Goal: Task Accomplishment & Management: Manage account settings

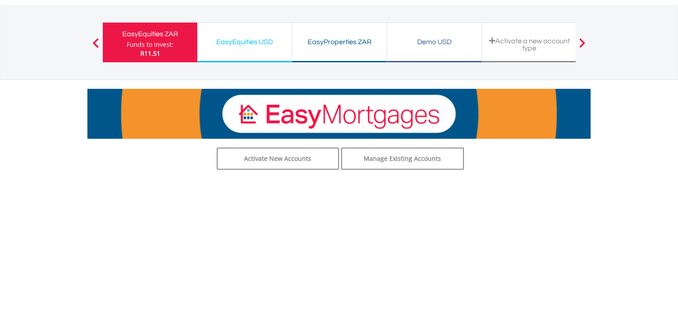
scroll to position [46, 0]
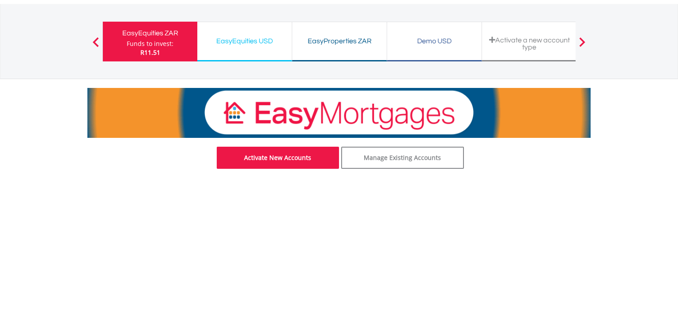
click at [305, 163] on link "Activate New Accounts" at bounding box center [278, 157] width 123 height 22
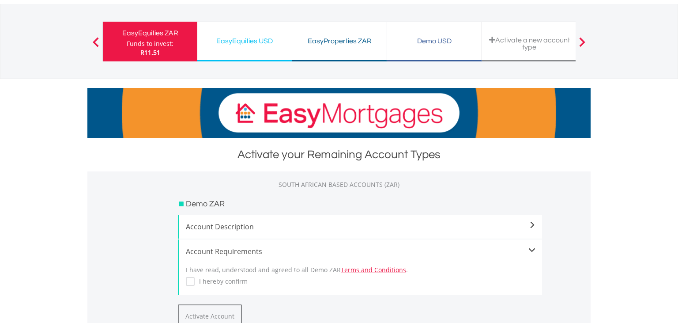
scroll to position [15, 0]
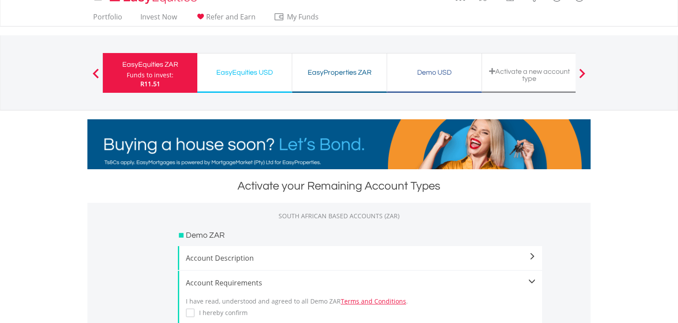
click at [511, 75] on div "Activate a new account type" at bounding box center [529, 75] width 84 height 15
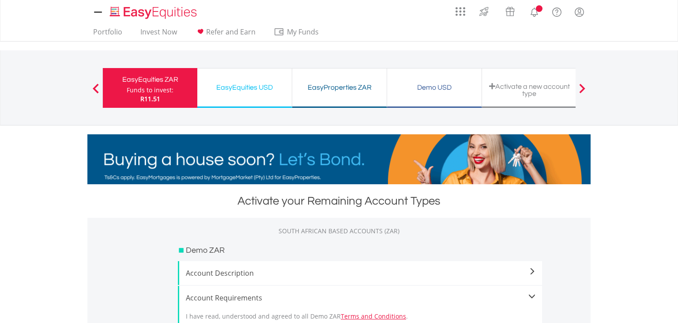
click at [342, 92] on div "EasyProperties ZAR" at bounding box center [339, 87] width 84 height 12
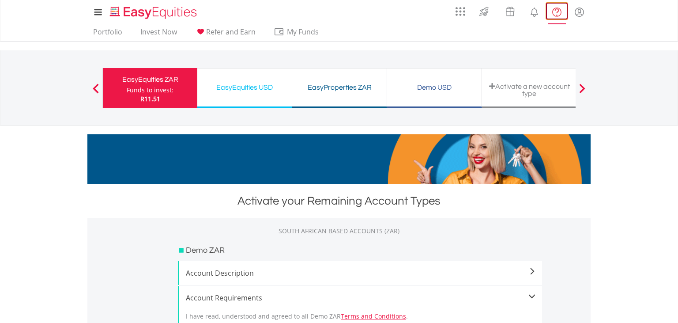
click at [557, 15] on lord-icon "FAQ's and Support" at bounding box center [556, 12] width 11 height 11
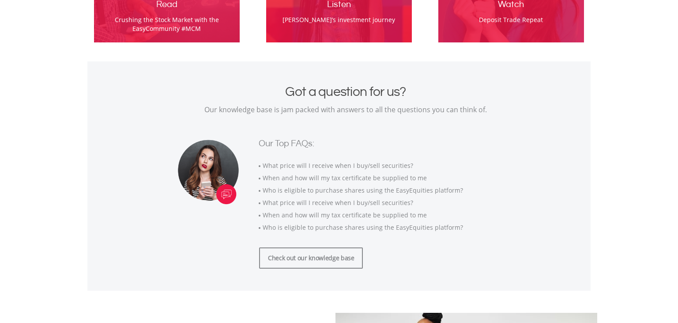
scroll to position [559, 0]
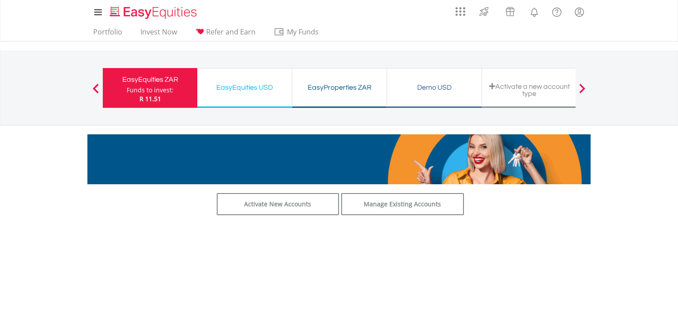
scroll to position [46, 0]
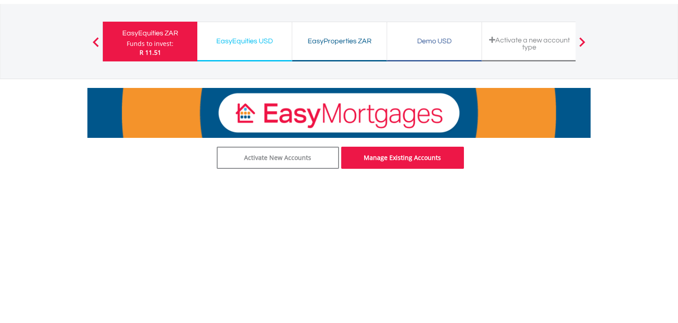
click at [415, 162] on link "Manage Existing Accounts" at bounding box center [402, 157] width 123 height 22
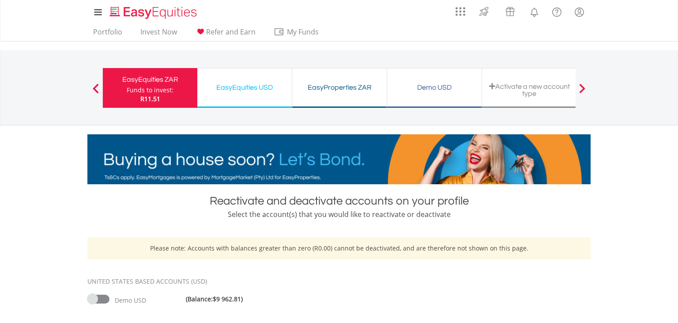
click at [251, 85] on div "EasyEquities USD" at bounding box center [245, 87] width 84 height 12
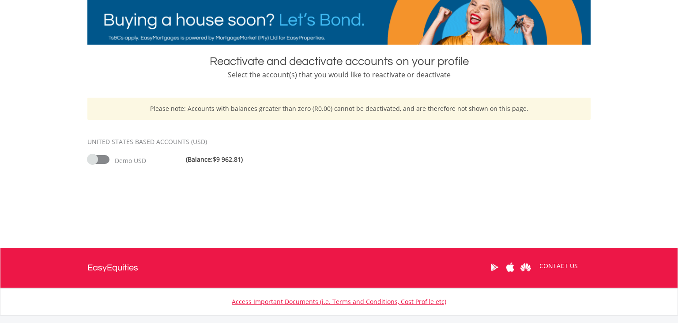
scroll to position [139, 0]
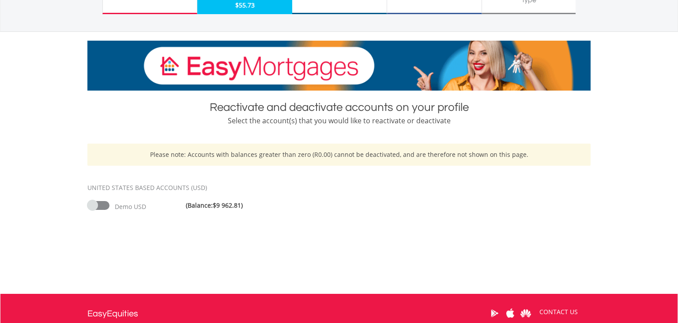
scroll to position [46, 0]
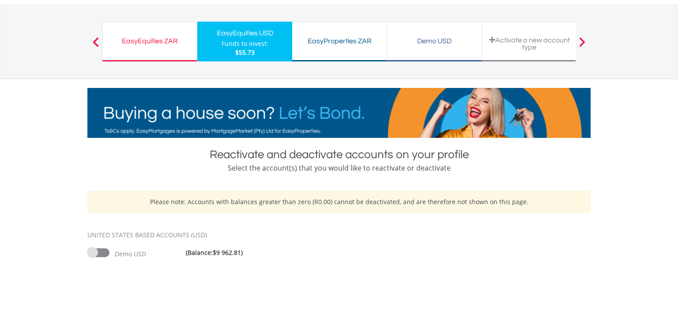
click at [305, 43] on div "EasyProperties ZAR" at bounding box center [339, 41] width 84 height 12
